Goal: Information Seeking & Learning: Check status

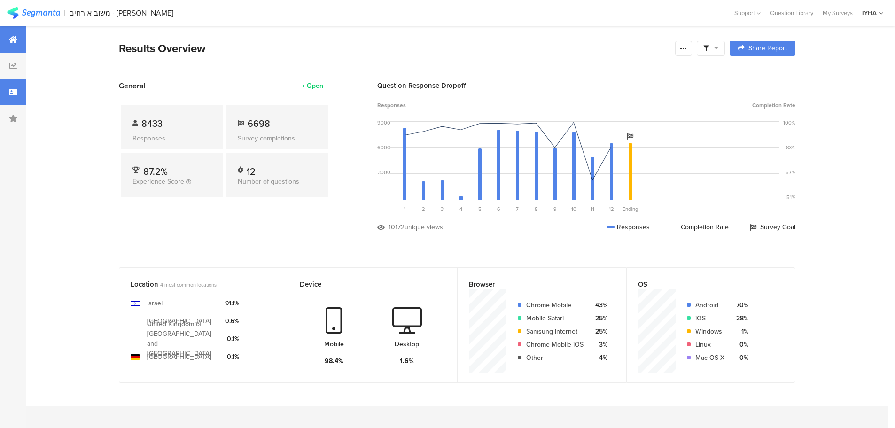
click at [12, 96] on div at bounding box center [13, 92] width 26 height 26
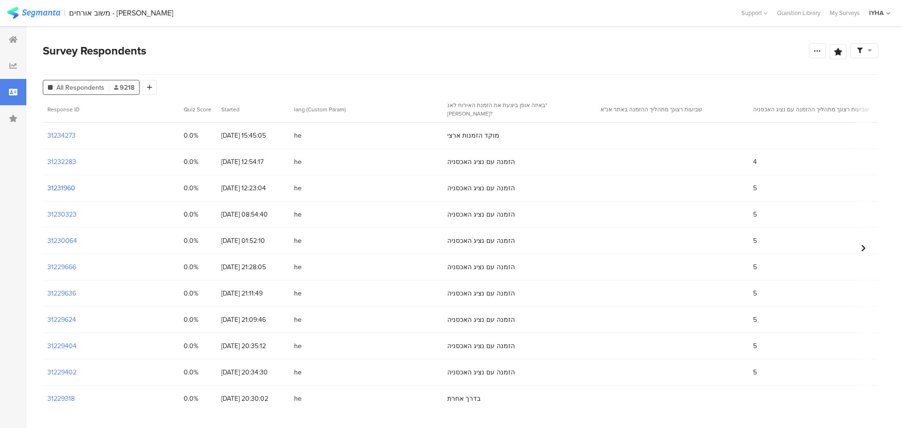
click at [63, 190] on section "31231960" at bounding box center [61, 188] width 28 height 10
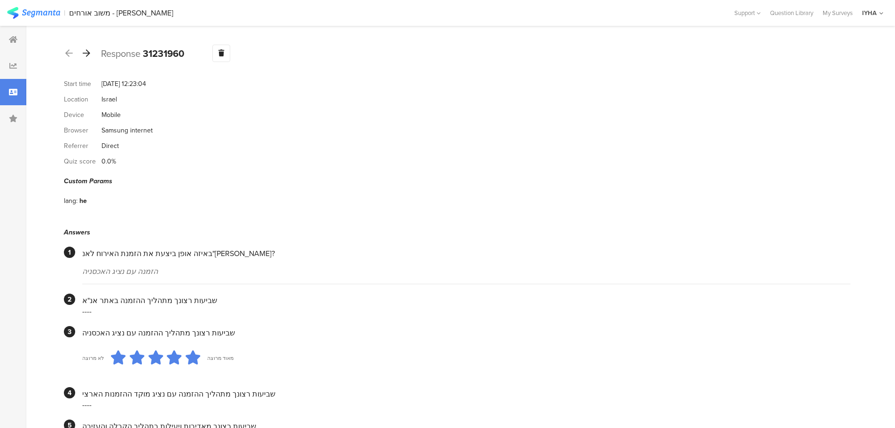
click at [84, 54] on icon at bounding box center [87, 53] width 8 height 8
click at [87, 56] on icon at bounding box center [87, 53] width 8 height 8
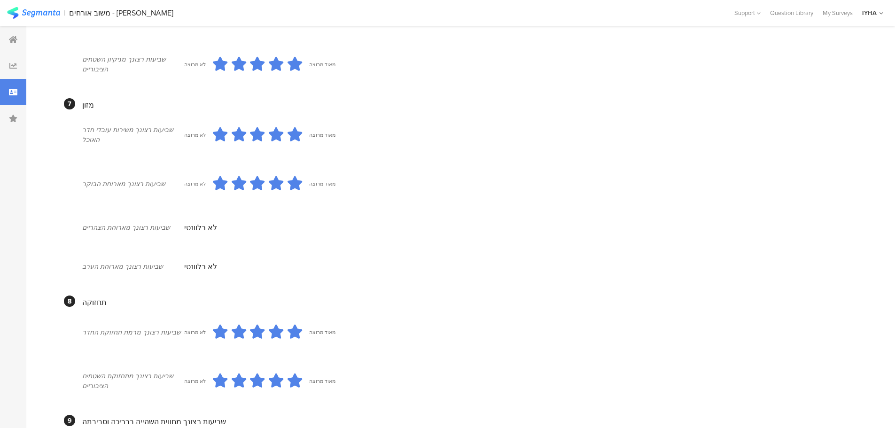
scroll to position [323, 0]
